Goal: Task Accomplishment & Management: Manage account settings

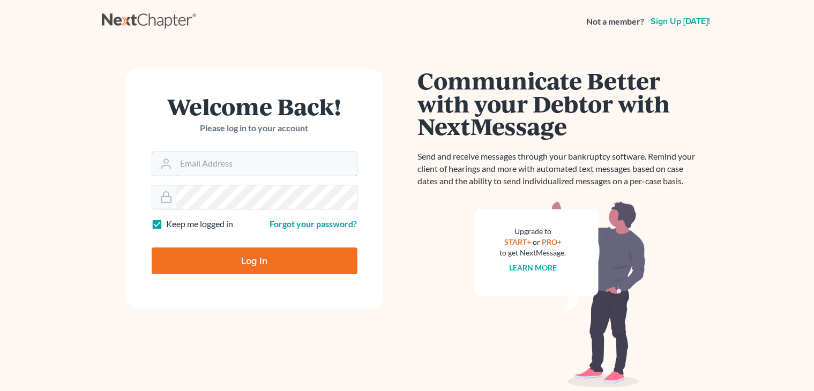
type input "[PERSON_NAME][EMAIL_ADDRESS][DOMAIN_NAME]"
click at [300, 254] on input "Log In" at bounding box center [255, 261] width 206 height 27
type input "Thinking..."
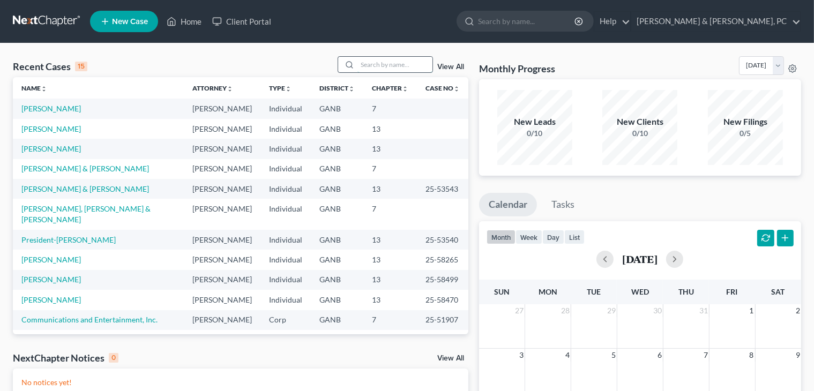
click at [367, 68] on input "search" at bounding box center [394, 65] width 75 height 16
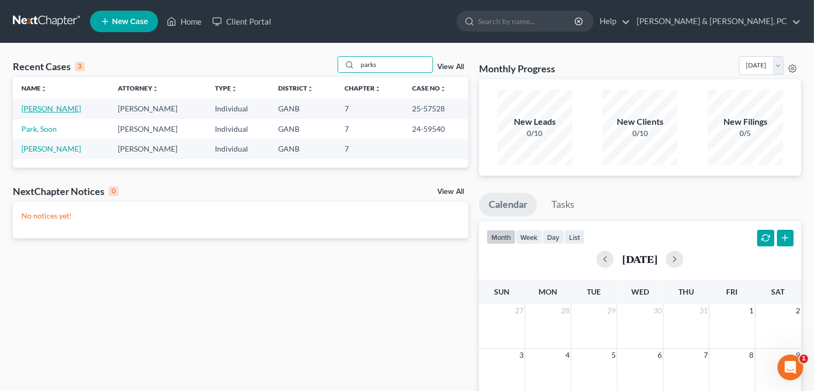
type input "parks"
click at [37, 106] on link "Parks, Darron" at bounding box center [50, 108] width 59 height 9
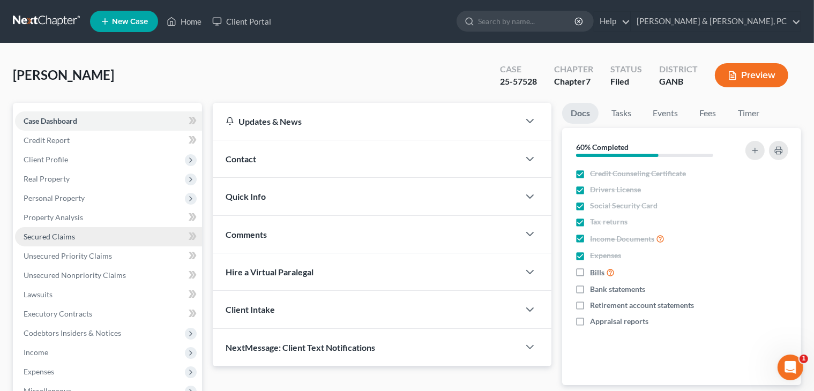
click at [60, 235] on span "Secured Claims" at bounding box center [49, 236] width 51 height 9
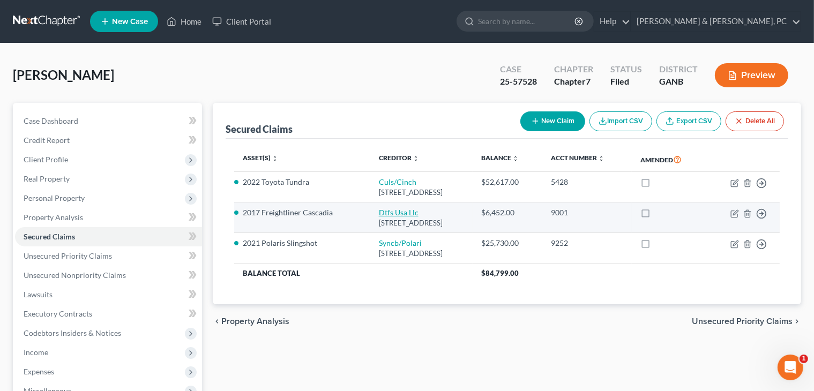
click at [380, 208] on link "Dtfs Usa Llc" at bounding box center [399, 212] width 40 height 9
select select "45"
select select "2"
select select "0"
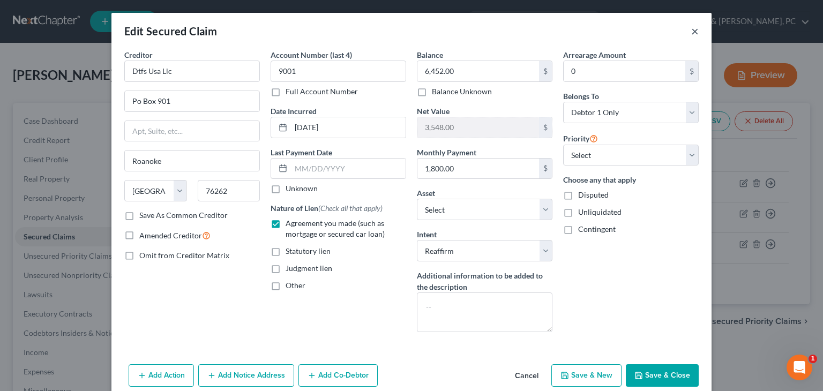
click at [691, 27] on button "×" at bounding box center [695, 31] width 8 height 13
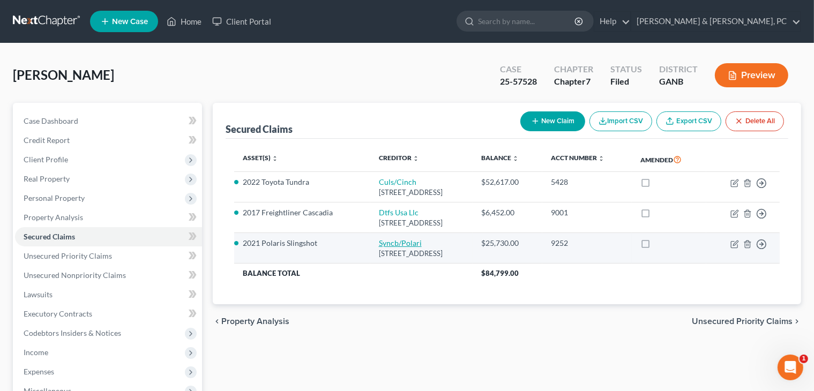
click at [391, 244] on link "Syncb/Polari" at bounding box center [400, 243] width 43 height 9
select select "43"
select select "7"
select select "2"
select select "0"
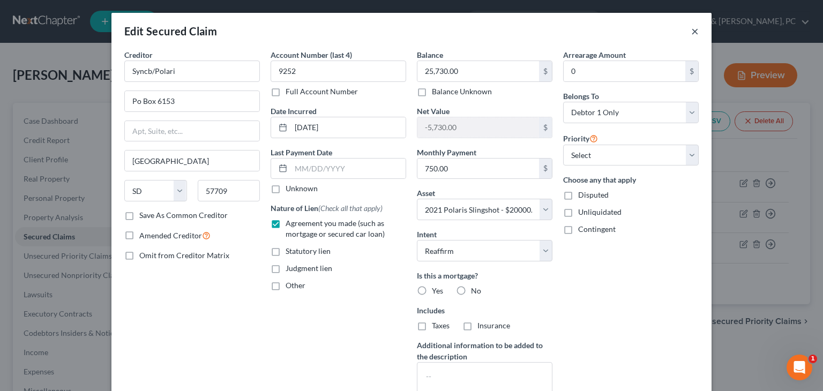
click at [691, 29] on button "×" at bounding box center [695, 31] width 8 height 13
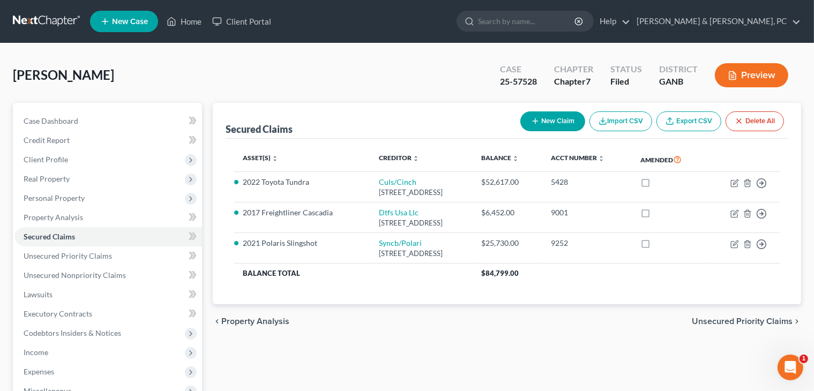
click at [707, 318] on span "Unsecured Priority Claims" at bounding box center [742, 321] width 101 height 9
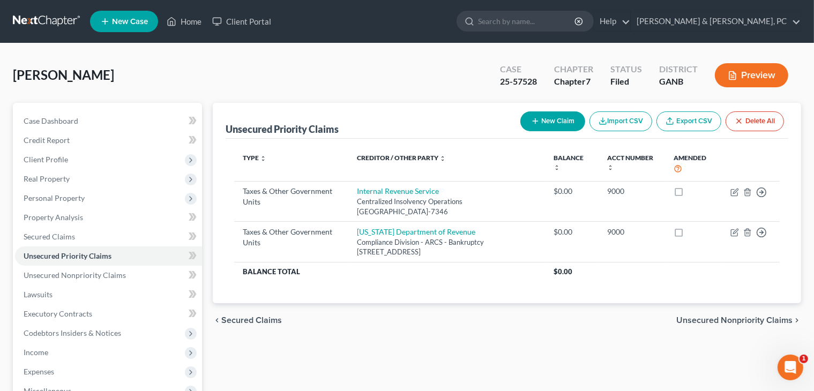
click at [721, 316] on span "Unsecured Nonpriority Claims" at bounding box center [734, 320] width 116 height 9
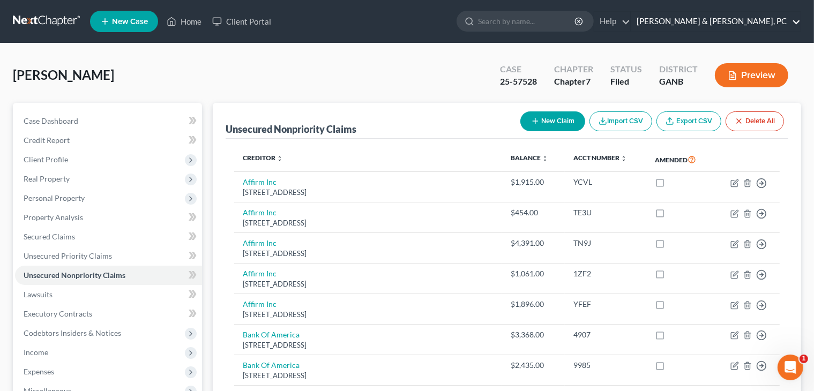
click at [719, 17] on link "Blevins & Hong, PC" at bounding box center [715, 21] width 169 height 19
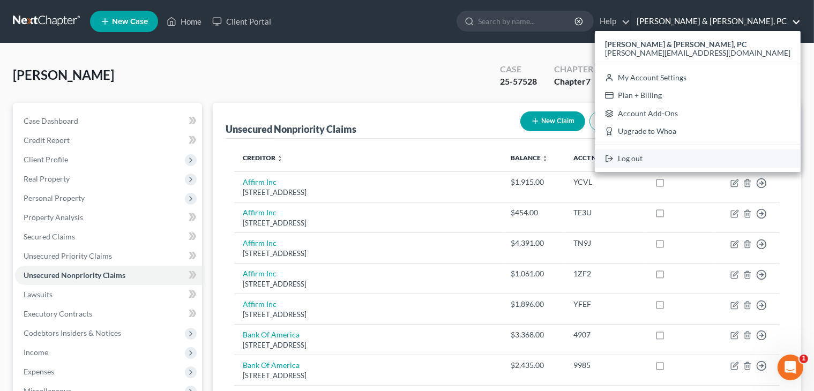
click at [702, 150] on link "Log out" at bounding box center [698, 159] width 206 height 18
